Goal: Task Accomplishment & Management: Manage account settings

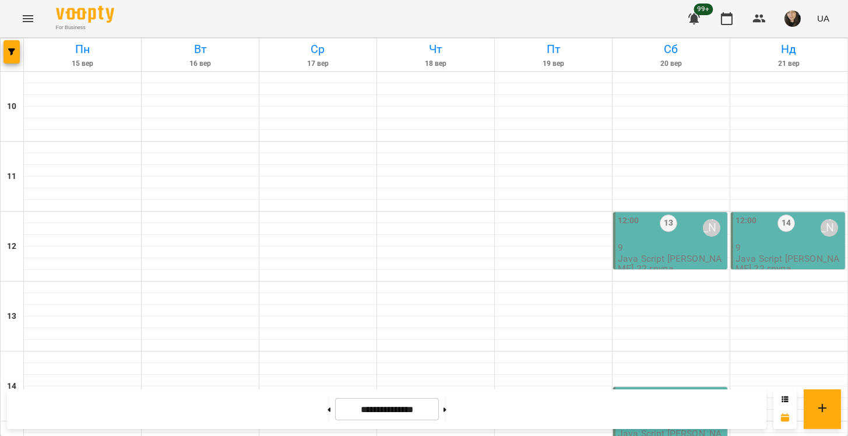
scroll to position [194, 0]
drag, startPoint x: 727, startPoint y: 20, endPoint x: 703, endPoint y: 81, distance: 64.9
click at [727, 20] on icon "button" at bounding box center [727, 19] width 14 height 14
click at [8, 59] on button "button" at bounding box center [11, 51] width 16 height 23
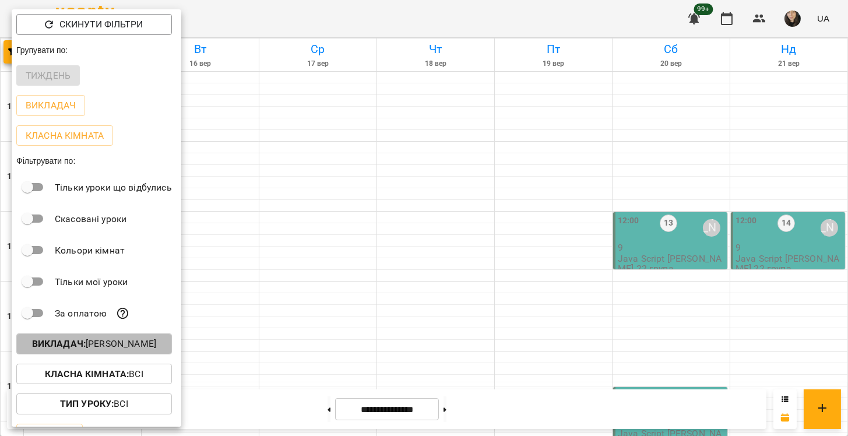
click at [77, 344] on b "Викладач :" at bounding box center [59, 343] width 54 height 11
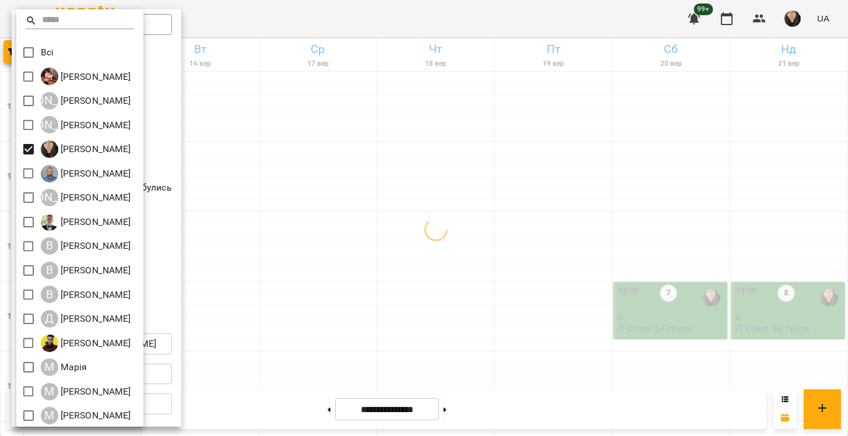
click at [288, 154] on div at bounding box center [424, 218] width 848 height 436
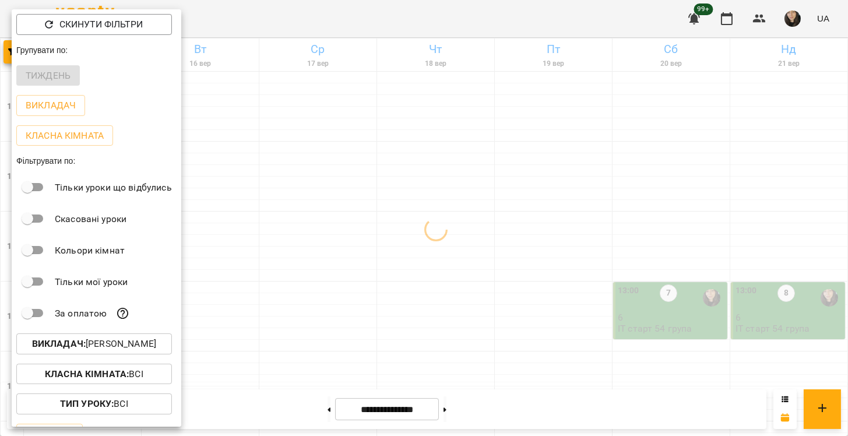
click at [288, 154] on div at bounding box center [424, 218] width 848 height 436
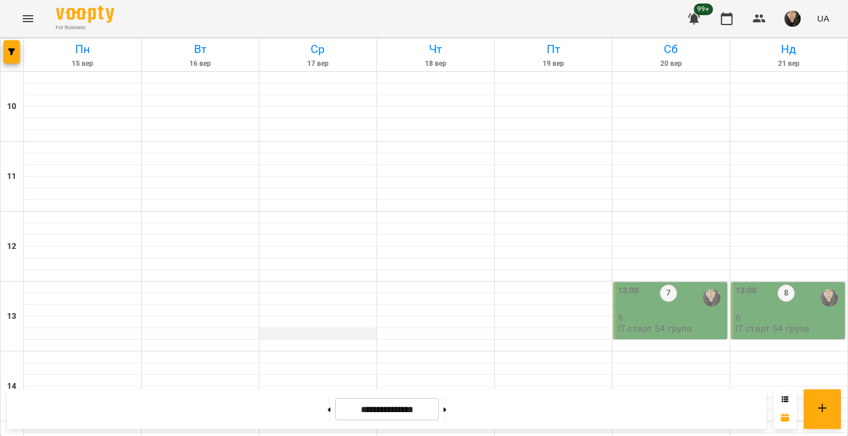
scroll to position [532, 0]
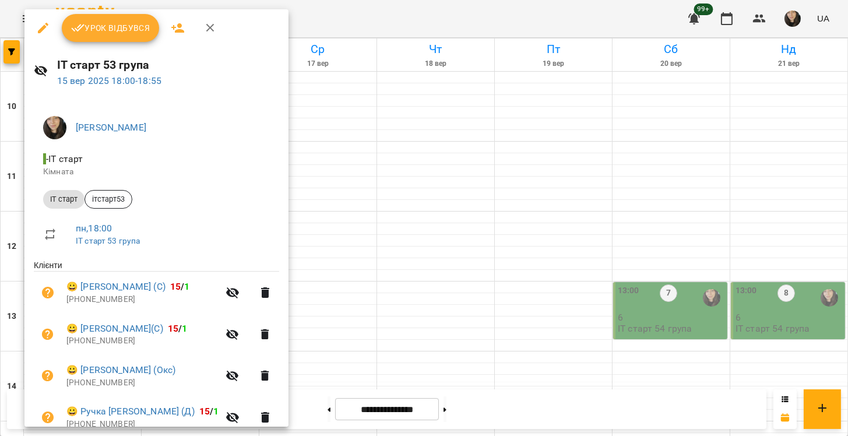
click at [121, 31] on span "Урок відбувся" at bounding box center [110, 28] width 79 height 14
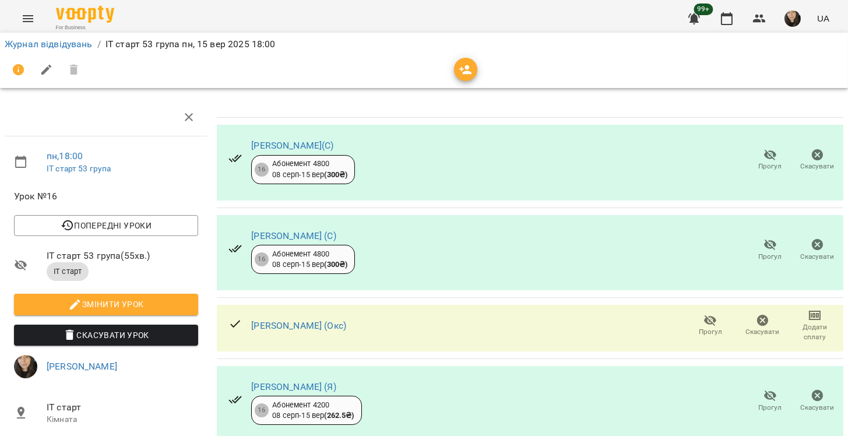
scroll to position [126, 0]
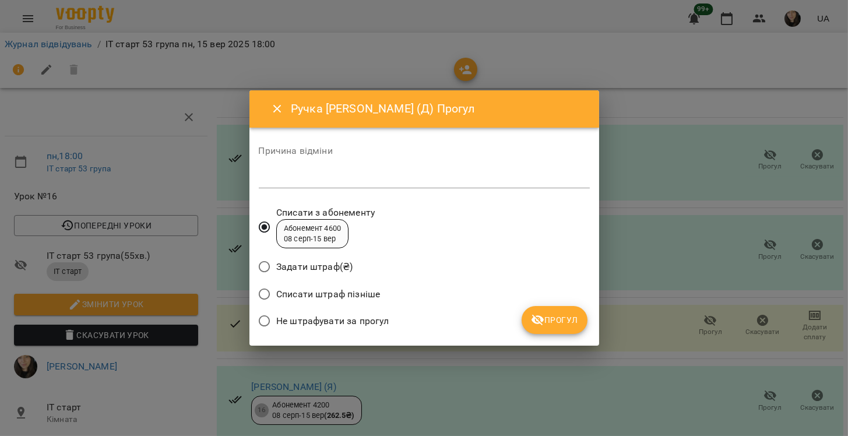
click at [574, 323] on span "Прогул" at bounding box center [554, 320] width 47 height 14
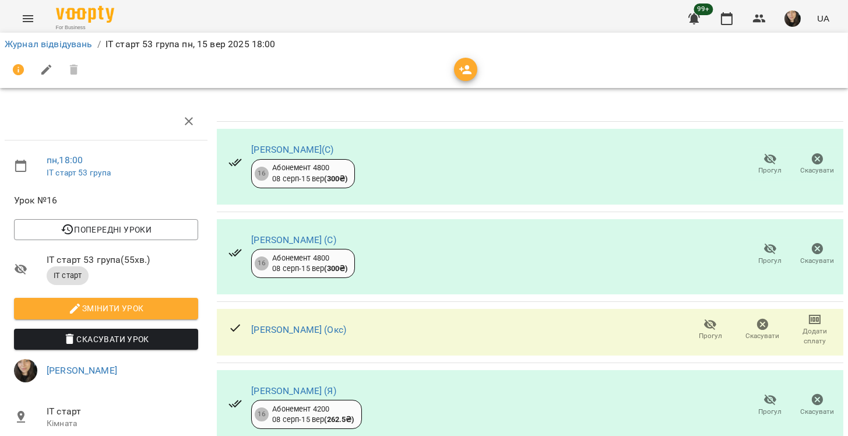
scroll to position [0, 0]
click at [717, 23] on button "button" at bounding box center [727, 19] width 28 height 28
